Goal: Task Accomplishment & Management: Manage account settings

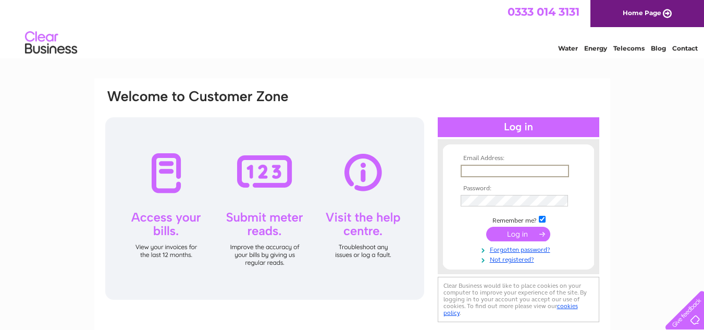
click at [502, 171] on input "text" at bounding box center [515, 171] width 108 height 13
type input "[EMAIL_ADDRESS][DOMAIN_NAME]"
click at [486, 227] on input "submit" at bounding box center [518, 234] width 64 height 15
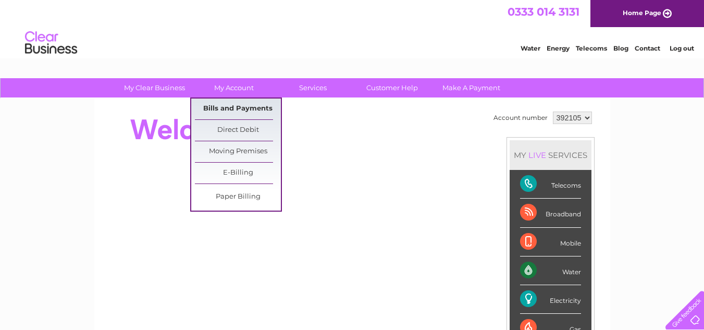
click at [238, 103] on link "Bills and Payments" at bounding box center [238, 109] width 86 height 21
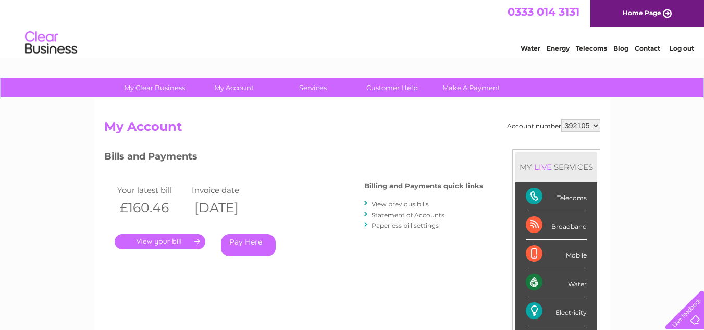
click at [156, 236] on link "." at bounding box center [160, 241] width 91 height 15
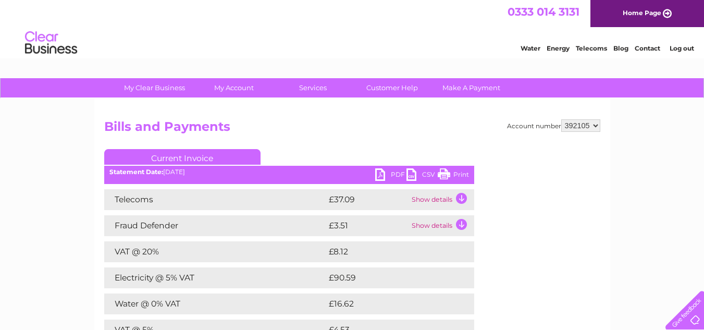
click at [392, 176] on link "PDF" at bounding box center [390, 175] width 31 height 15
